Goal: Check status: Check status

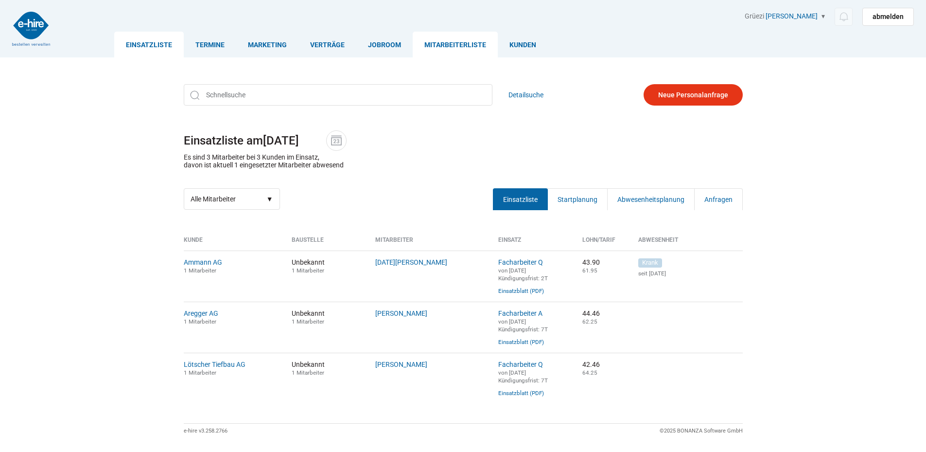
click at [464, 42] on link "Mitarbeiterliste" at bounding box center [455, 45] width 85 height 26
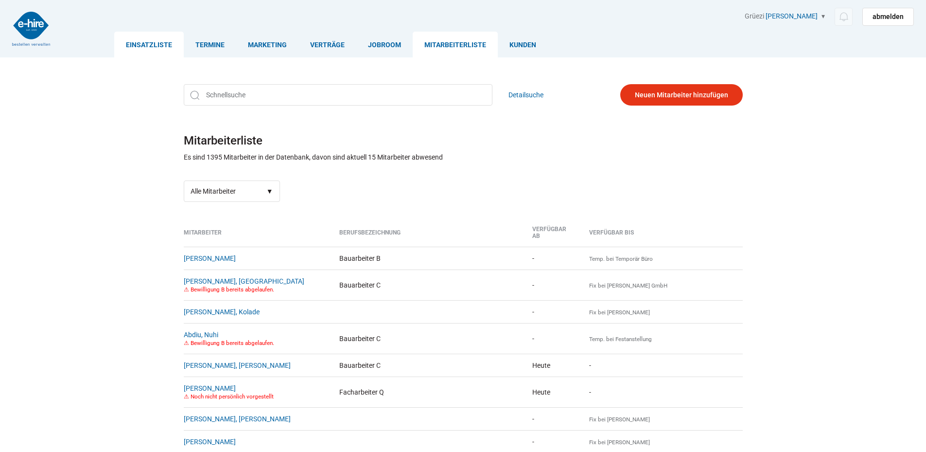
click at [138, 41] on link "Einsatzliste" at bounding box center [149, 45] width 70 height 26
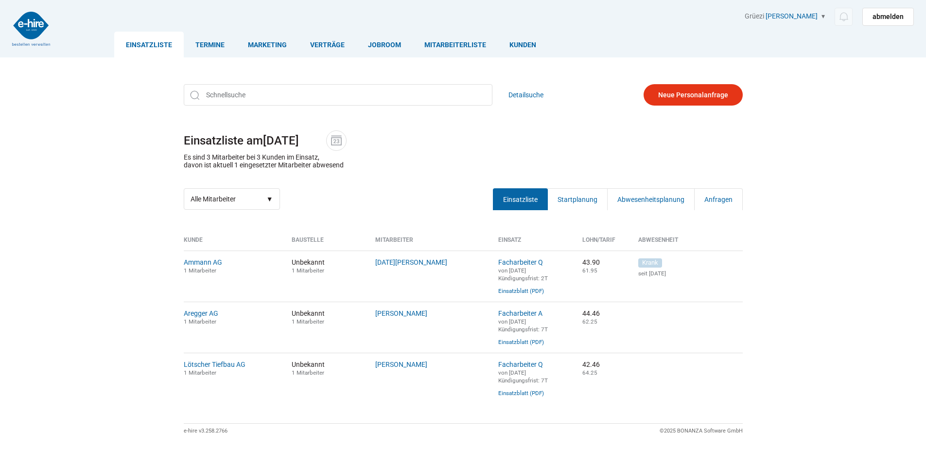
click at [347, 148] on h1 "Einsatzliste am [DATE]" at bounding box center [463, 140] width 559 height 20
click at [331, 132] on h1 "Einsatzliste am 14.10.2025" at bounding box center [463, 140] width 559 height 20
click at [344, 137] on img at bounding box center [336, 140] width 15 height 15
click at [326, 137] on input "14.10.2025" at bounding box center [294, 141] width 63 height 14
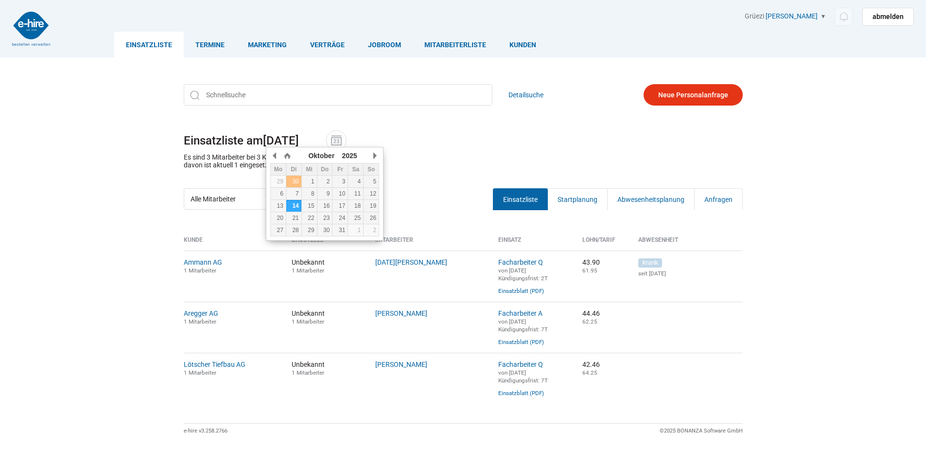
click at [296, 180] on div "30" at bounding box center [293, 181] width 15 height 7
type input "30.09.2025"
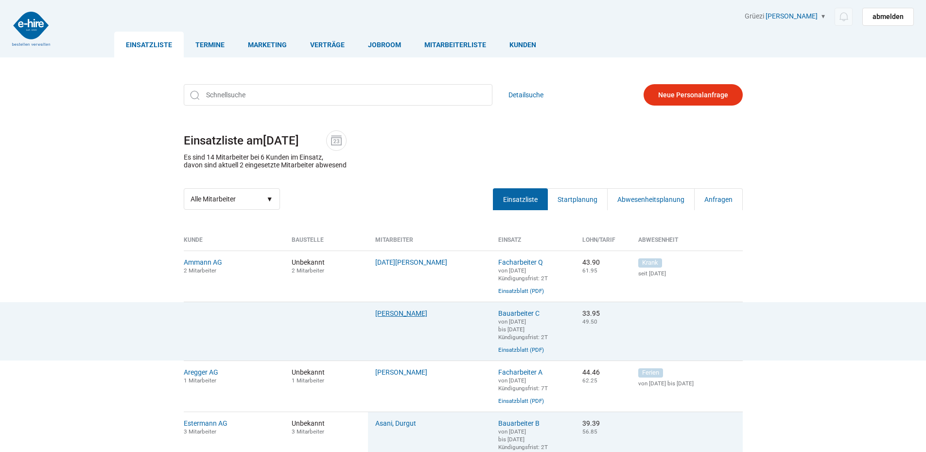
click at [391, 317] on link "[PERSON_NAME]" at bounding box center [401, 313] width 52 height 8
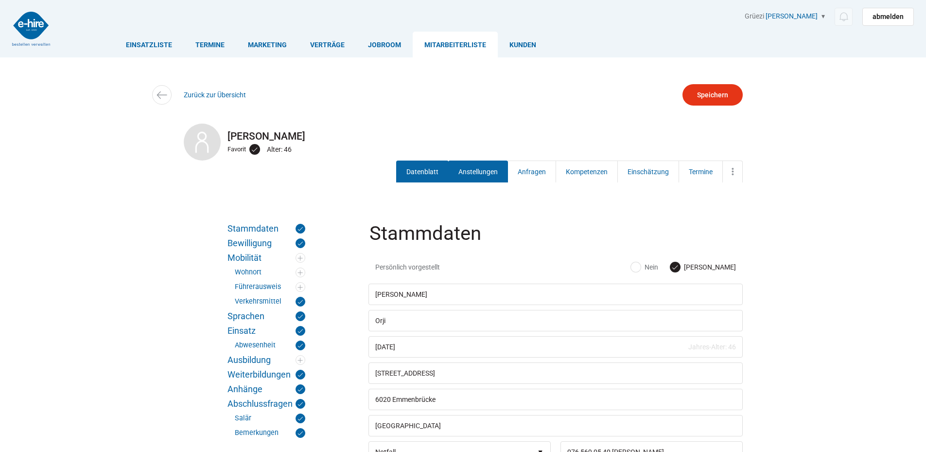
click at [471, 175] on link "Anstellungen" at bounding box center [478, 171] width 60 height 22
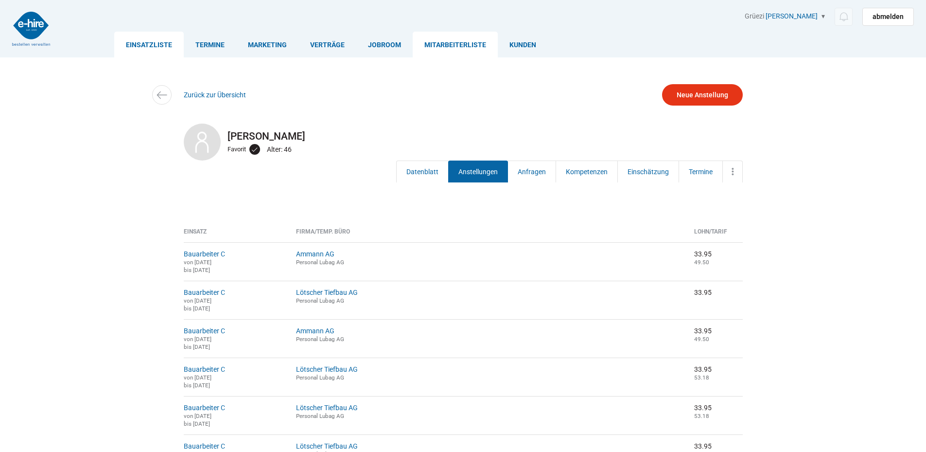
click at [140, 36] on link "Einsatzliste" at bounding box center [149, 45] width 70 height 26
